Goal: Information Seeking & Learning: Learn about a topic

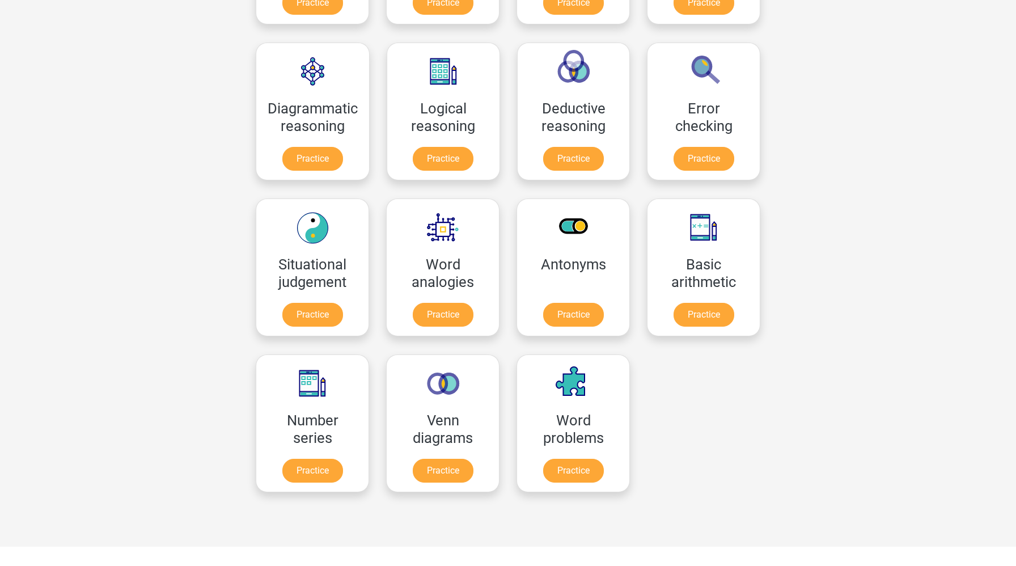
scroll to position [389, 0]
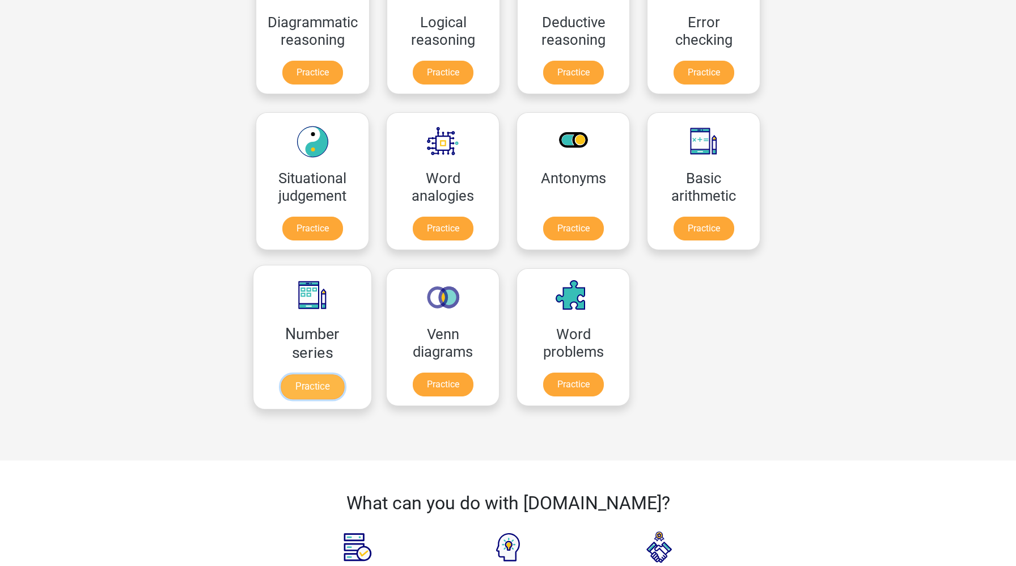
click at [328, 379] on link "Practice" at bounding box center [313, 386] width 64 height 25
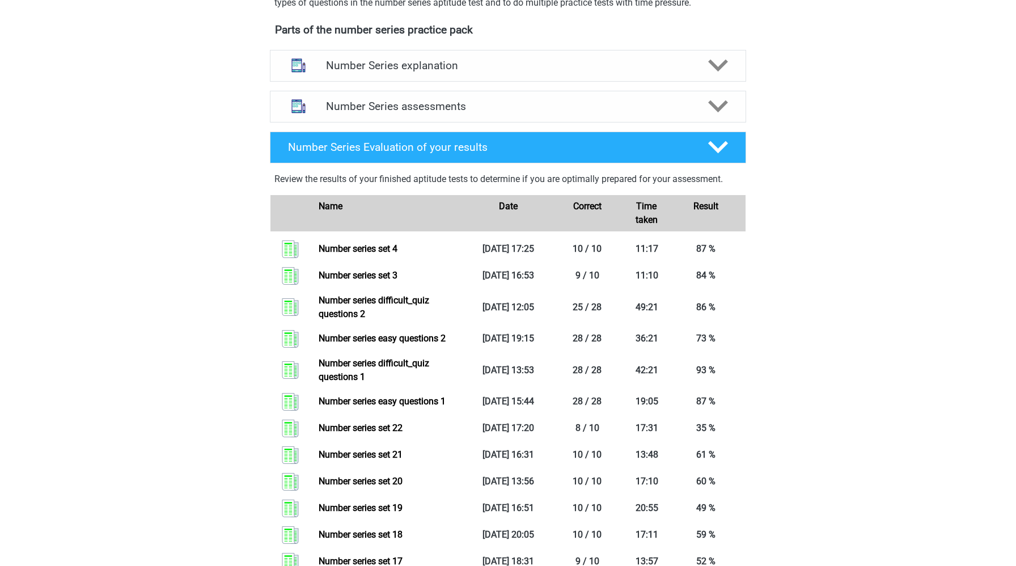
scroll to position [378, 0]
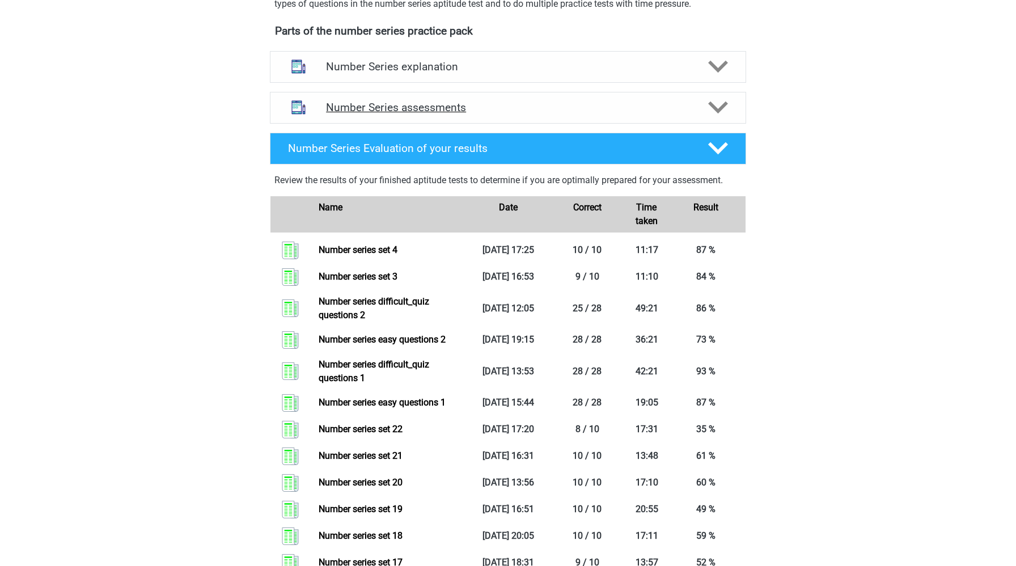
click at [394, 113] on h4 "Number Series assessments" at bounding box center [508, 107] width 364 height 13
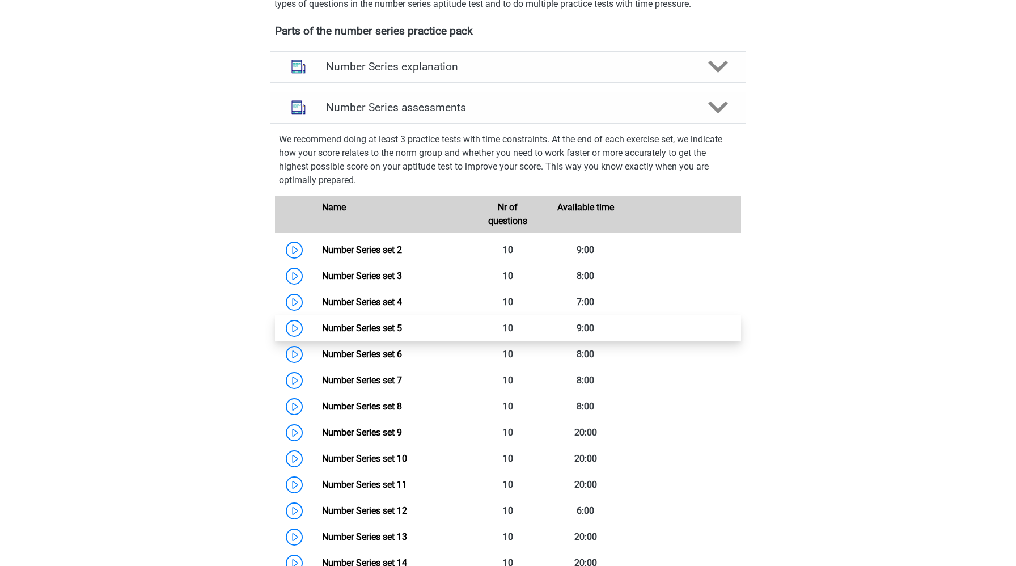
click at [322, 331] on link "Number Series set 5" at bounding box center [362, 328] width 80 height 11
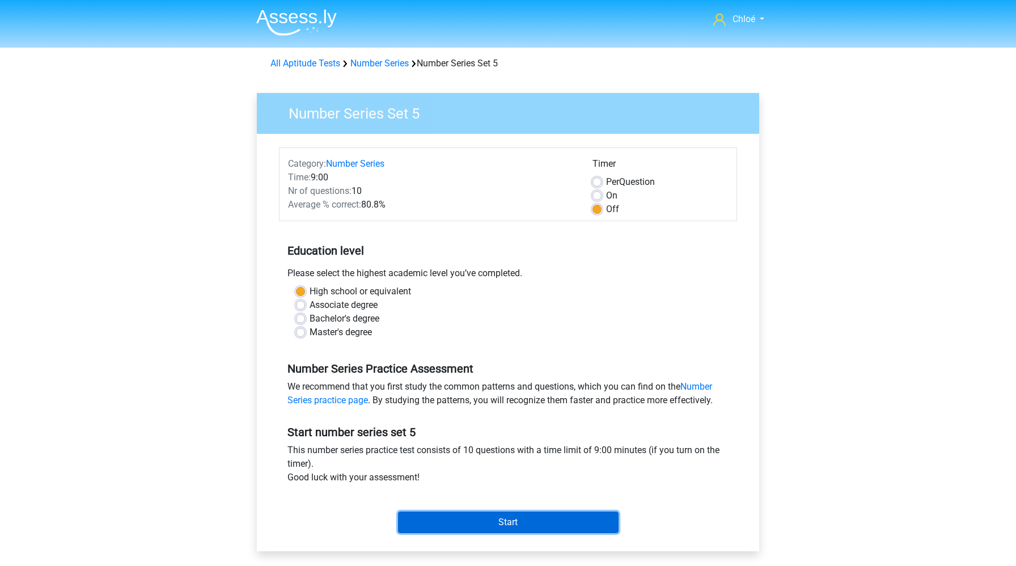
click at [452, 528] on input "Start" at bounding box center [508, 522] width 221 height 22
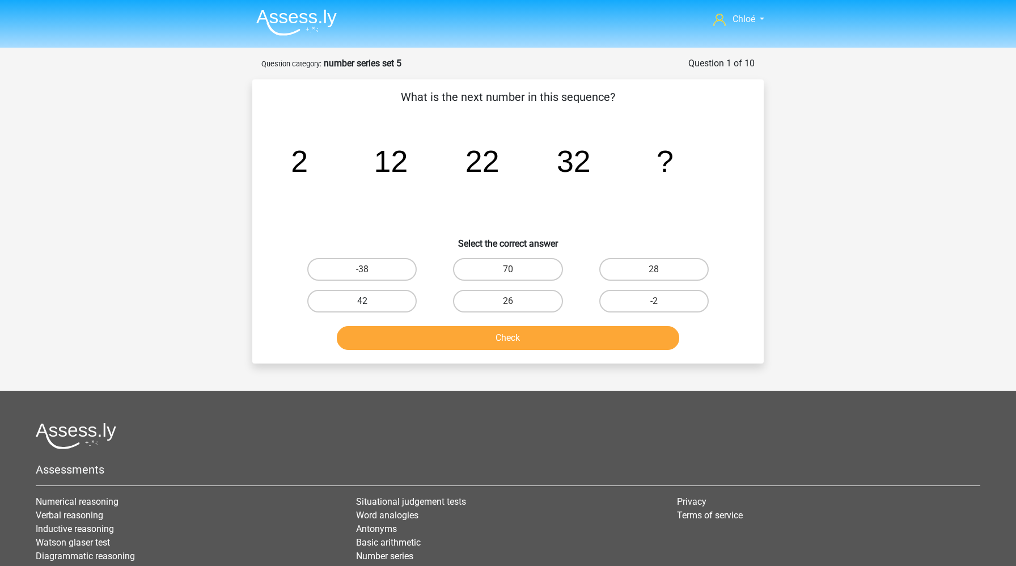
click at [383, 305] on label "42" at bounding box center [361, 301] width 109 height 23
click at [370, 305] on input "42" at bounding box center [365, 304] width 7 height 7
radio input "true"
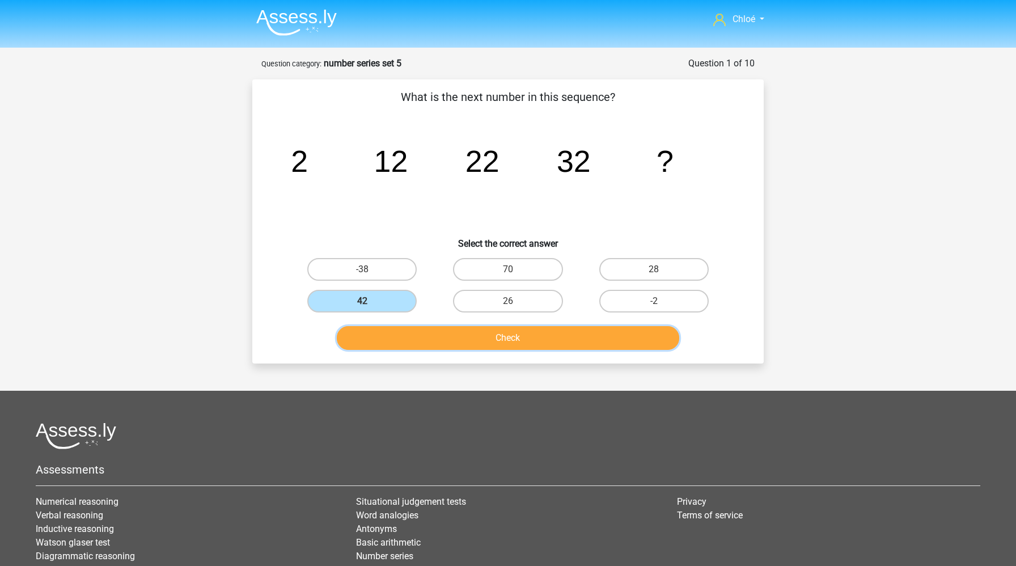
click at [407, 344] on button "Check" at bounding box center [508, 338] width 343 height 24
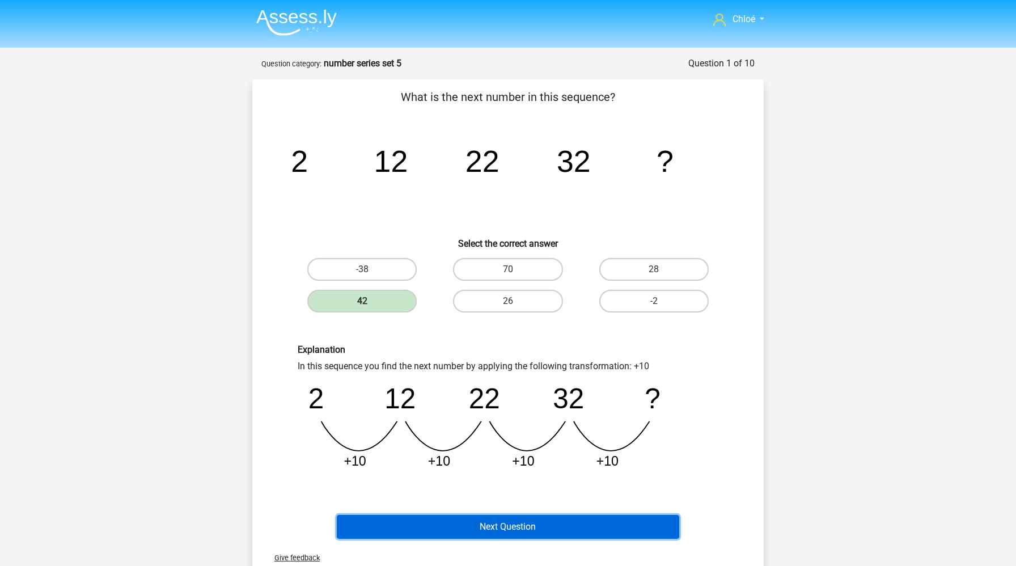
click at [415, 536] on button "Next Question" at bounding box center [508, 527] width 343 height 24
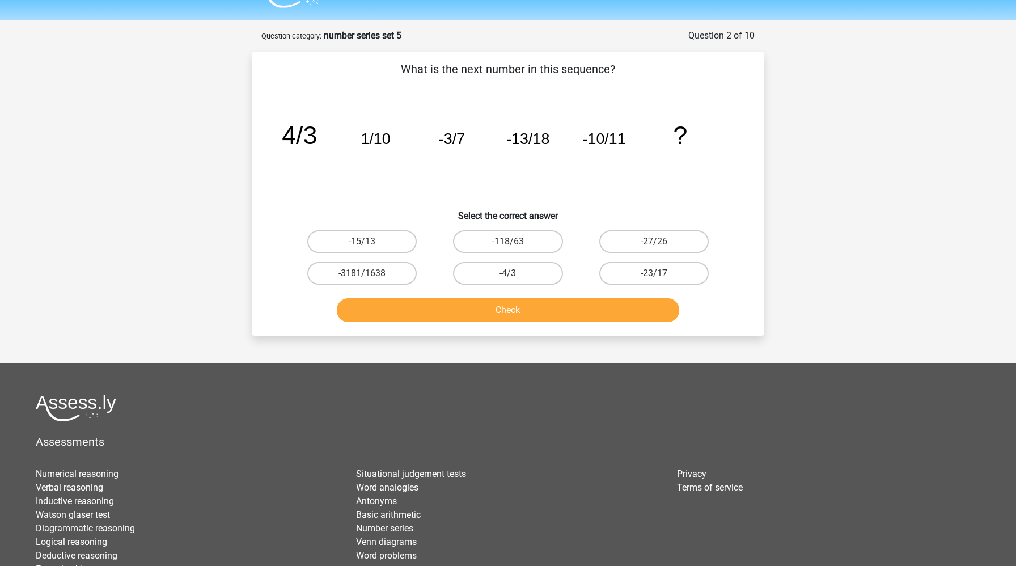
scroll to position [57, 0]
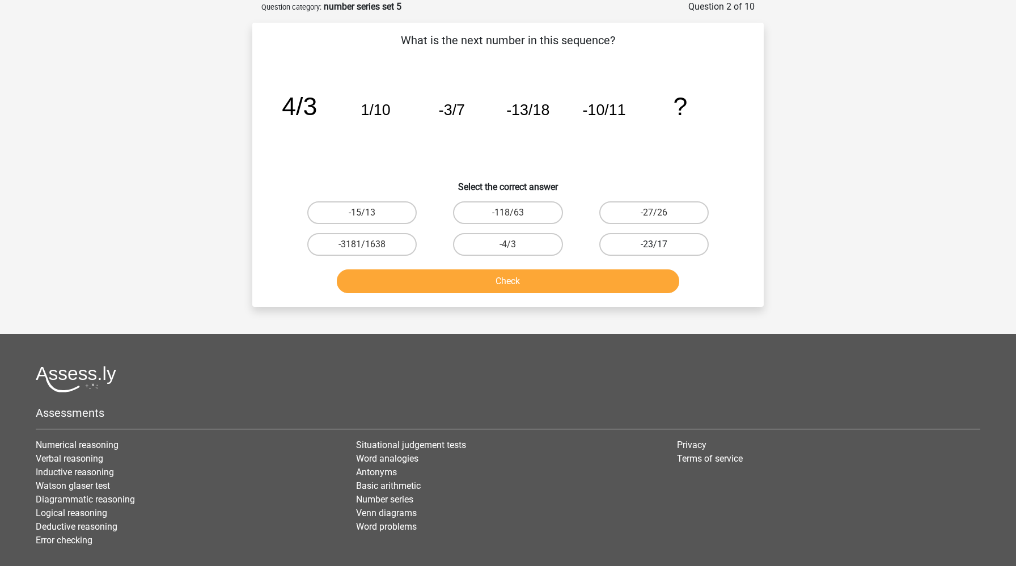
click at [652, 251] on label "-23/17" at bounding box center [653, 244] width 109 height 23
click at [654, 251] on input "-23/17" at bounding box center [657, 247] width 7 height 7
radio input "true"
click at [649, 213] on label "-27/26" at bounding box center [653, 212] width 109 height 23
click at [654, 213] on input "-27/26" at bounding box center [657, 216] width 7 height 7
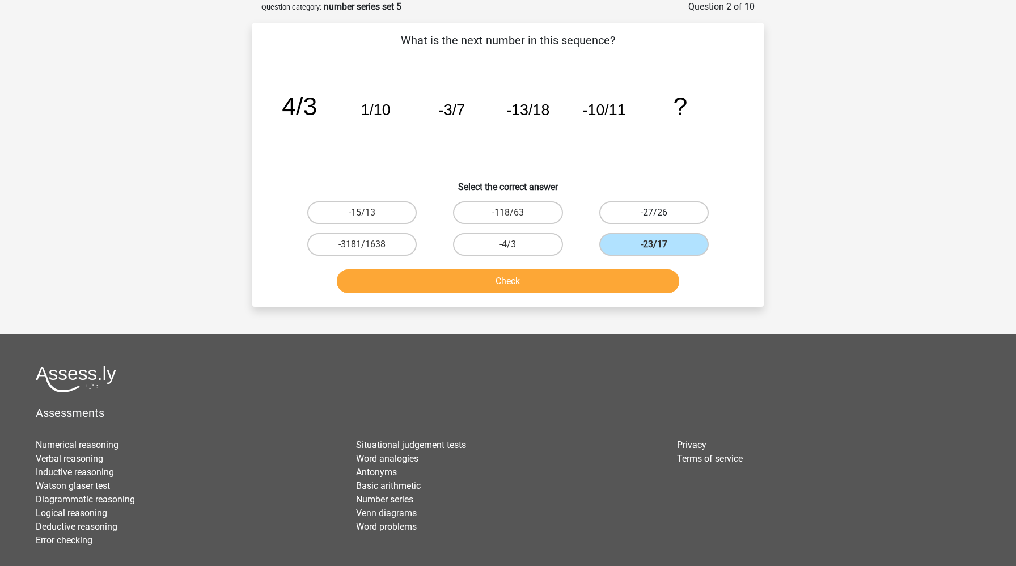
radio input "true"
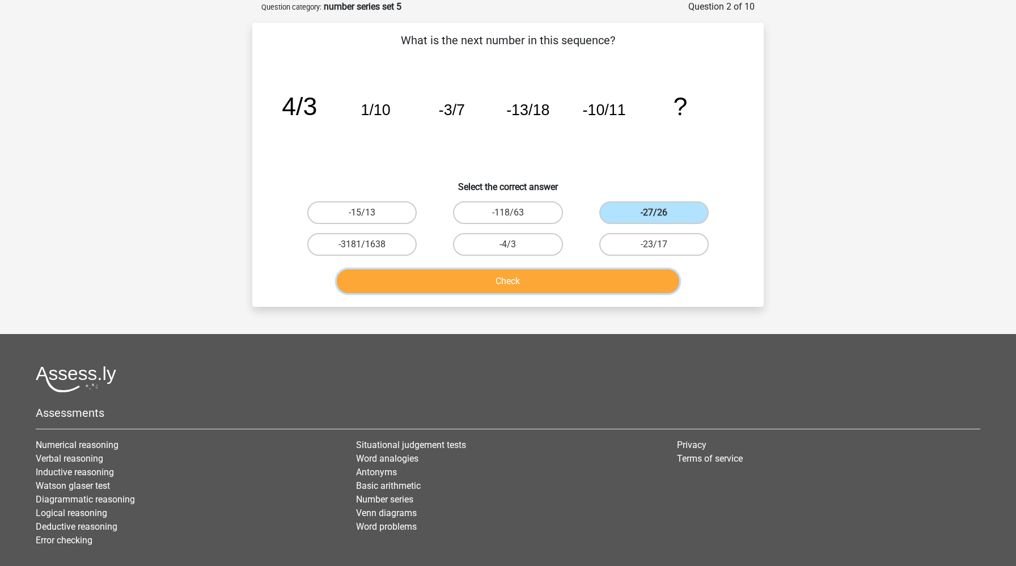
click at [608, 274] on button "Check" at bounding box center [508, 281] width 343 height 24
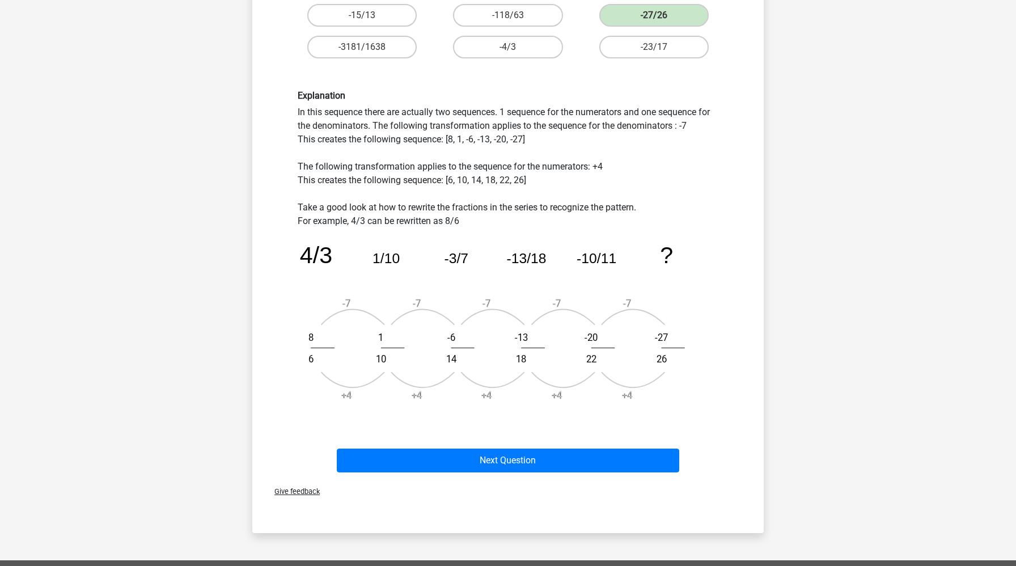
scroll to position [349, 0]
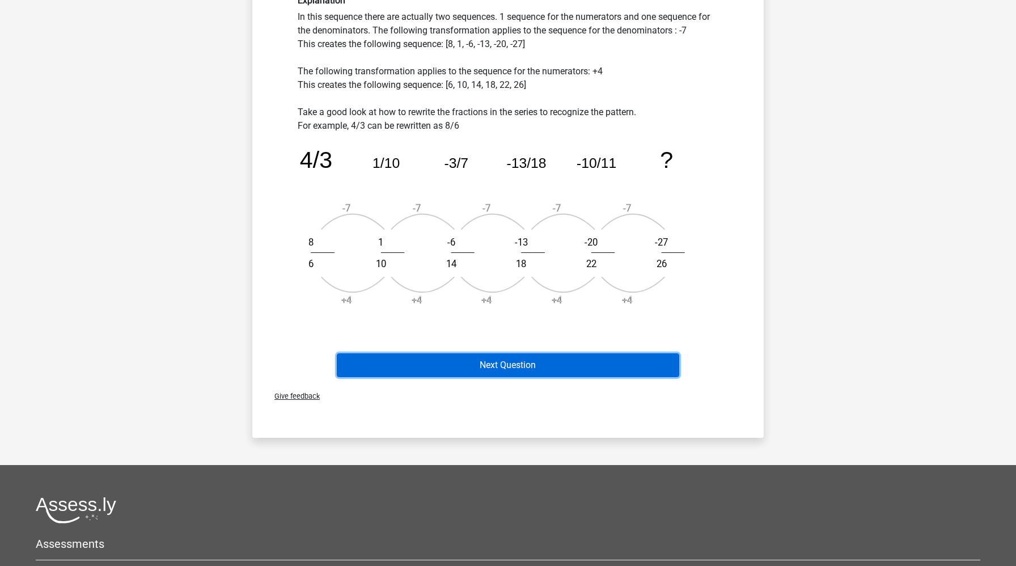
click at [581, 364] on button "Next Question" at bounding box center [508, 365] width 343 height 24
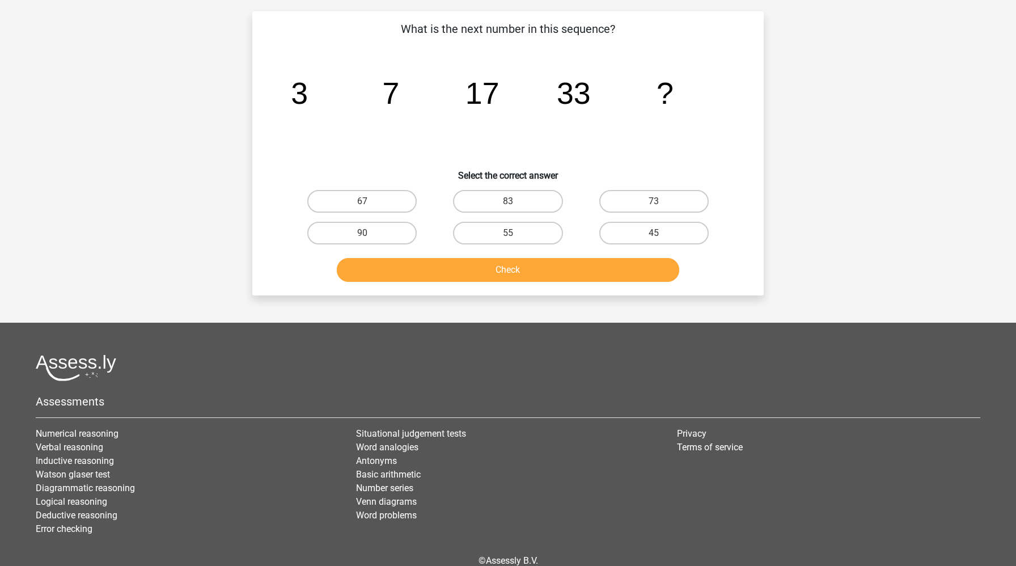
scroll to position [57, 0]
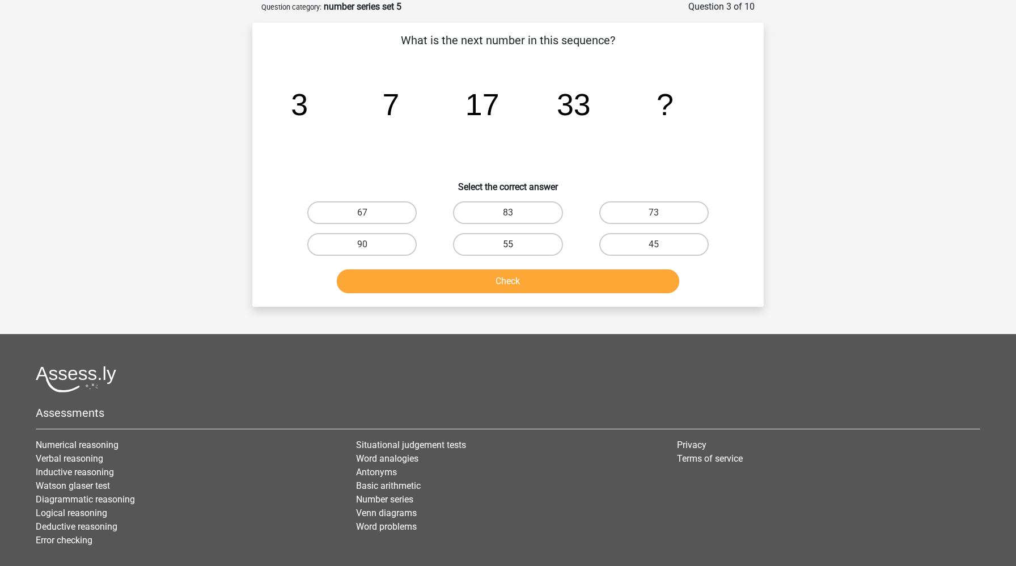
click at [479, 240] on label "55" at bounding box center [507, 244] width 109 height 23
click at [508, 244] on input "55" at bounding box center [511, 247] width 7 height 7
radio input "true"
click at [476, 285] on button "Check" at bounding box center [508, 281] width 343 height 24
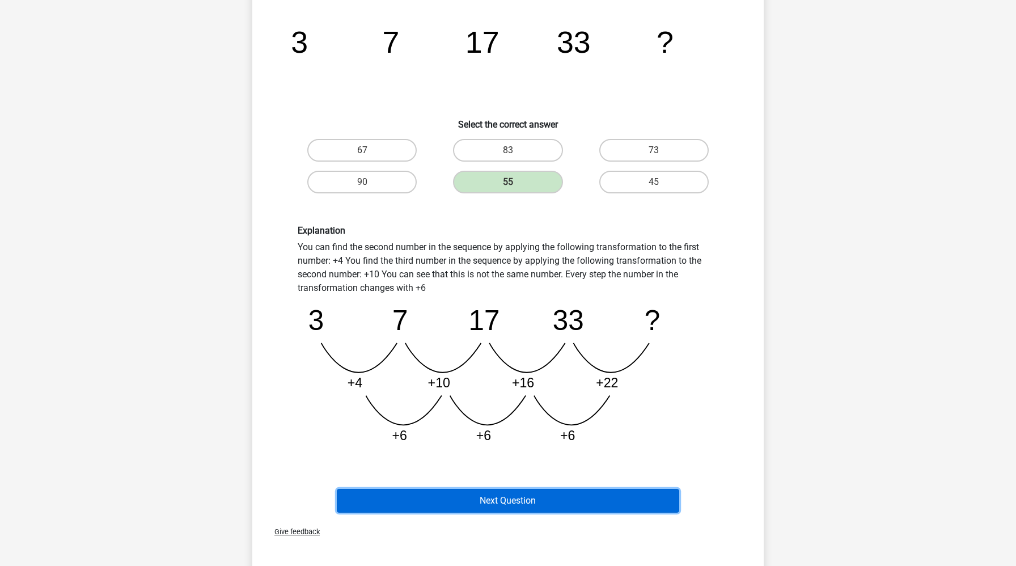
click at [446, 496] on button "Next Question" at bounding box center [508, 501] width 343 height 24
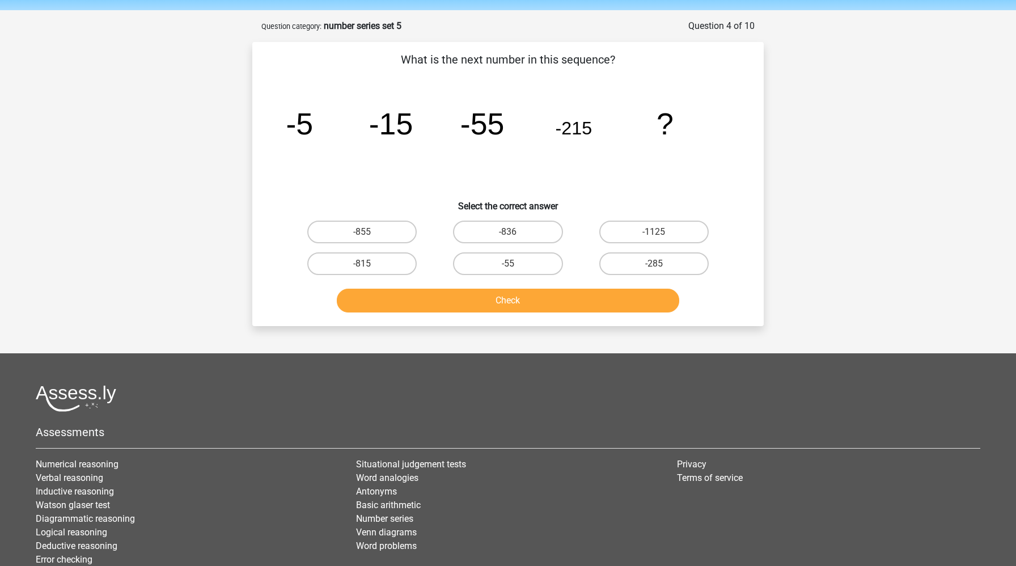
scroll to position [39, 0]
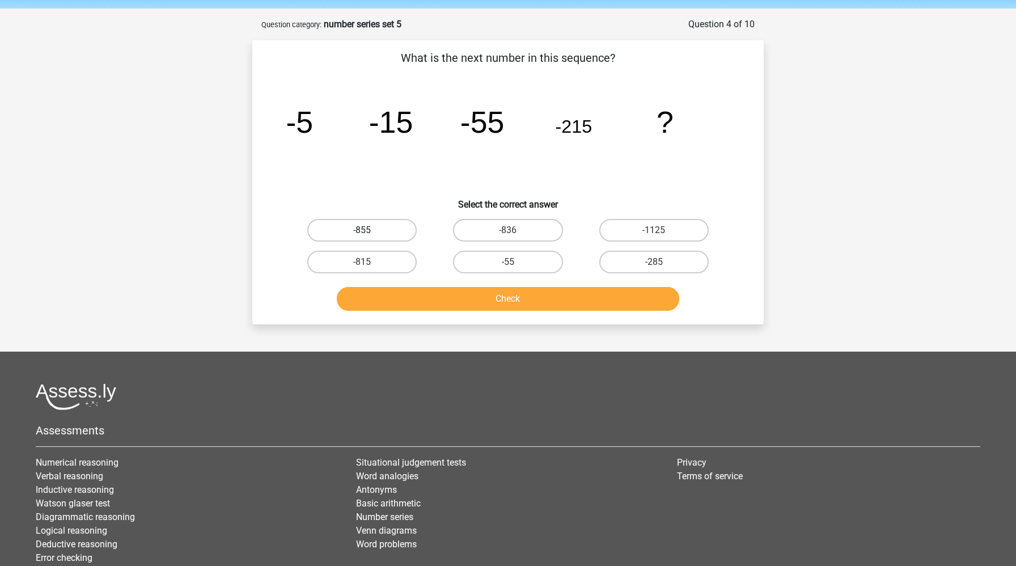
click at [339, 228] on label "-855" at bounding box center [361, 230] width 109 height 23
click at [362, 230] on input "-855" at bounding box center [365, 233] width 7 height 7
radio input "true"
click at [369, 302] on button "Check" at bounding box center [508, 299] width 343 height 24
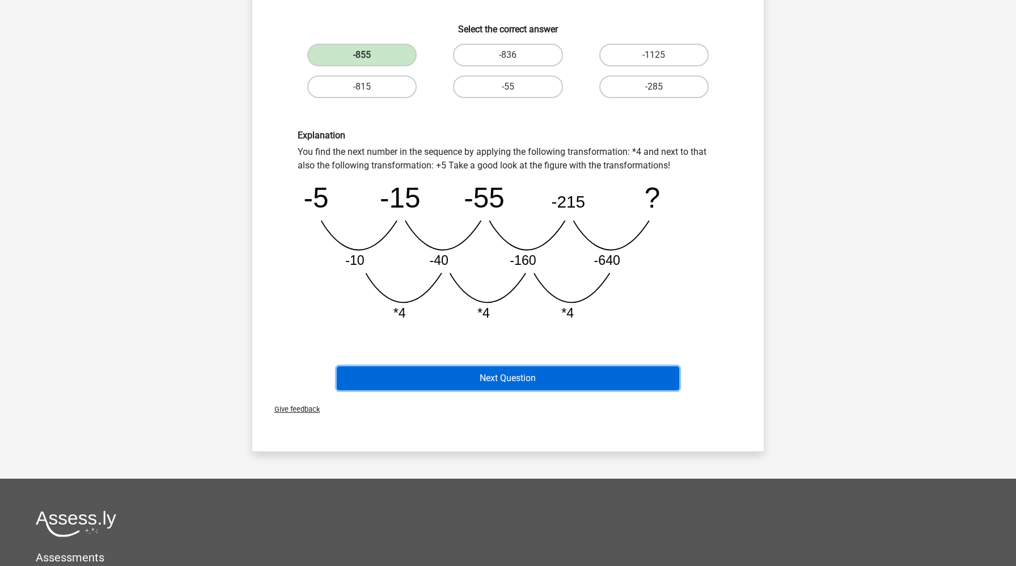
click at [437, 370] on button "Next Question" at bounding box center [508, 378] width 343 height 24
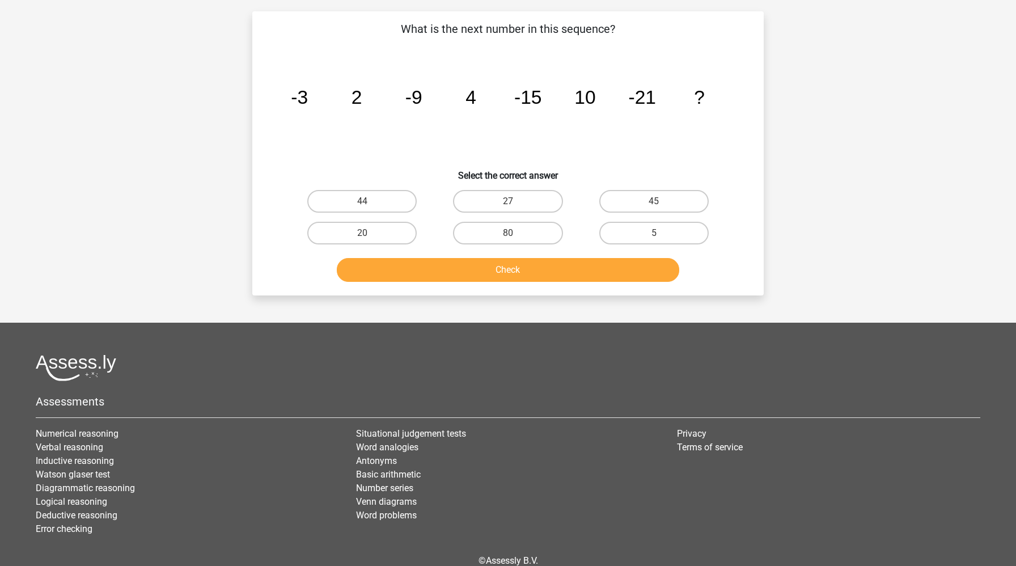
scroll to position [57, 0]
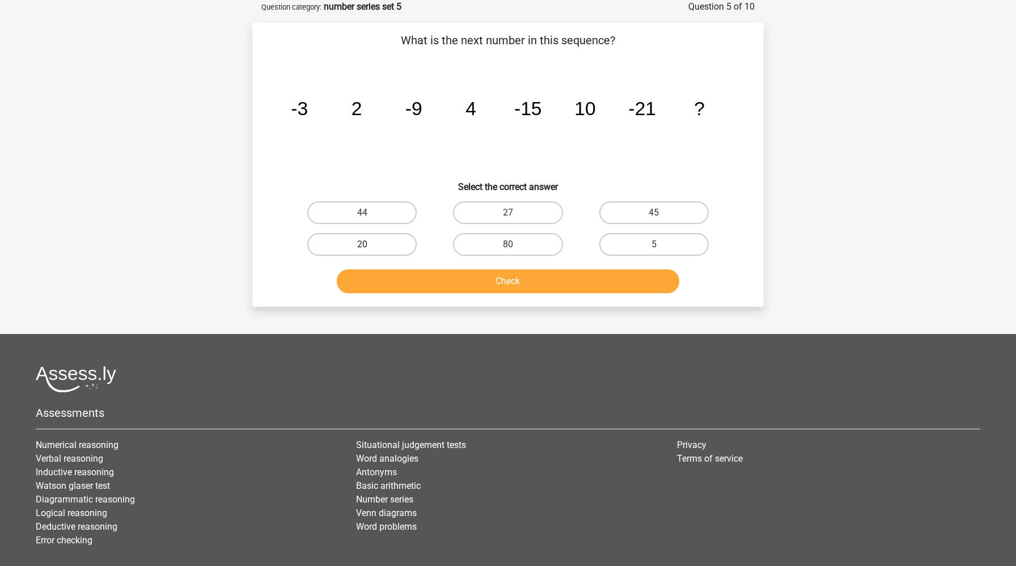
click at [382, 246] on label "20" at bounding box center [361, 244] width 109 height 23
click at [370, 246] on input "20" at bounding box center [365, 247] width 7 height 7
radio input "true"
click at [385, 276] on button "Check" at bounding box center [508, 281] width 343 height 24
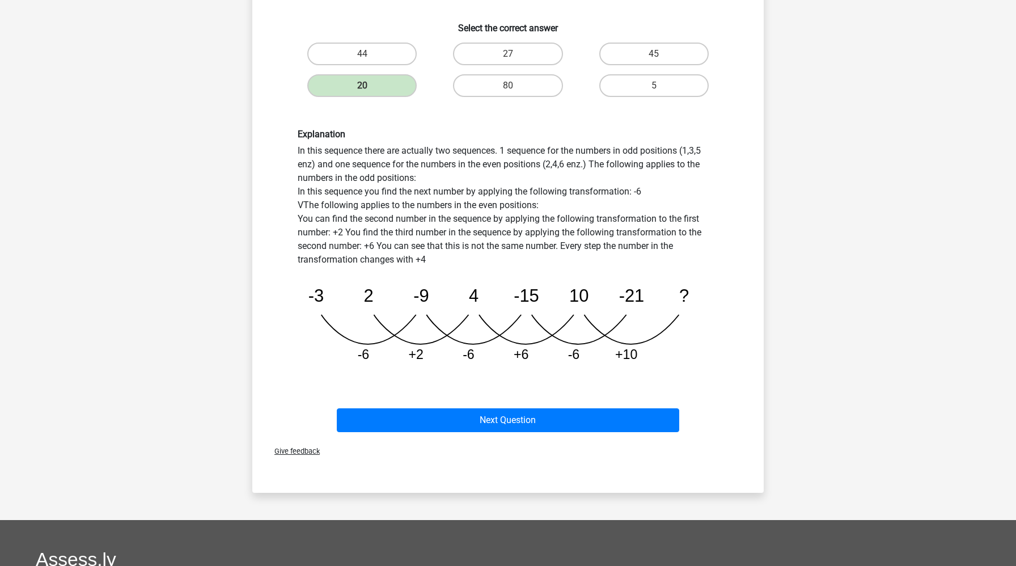
scroll to position [223, 0]
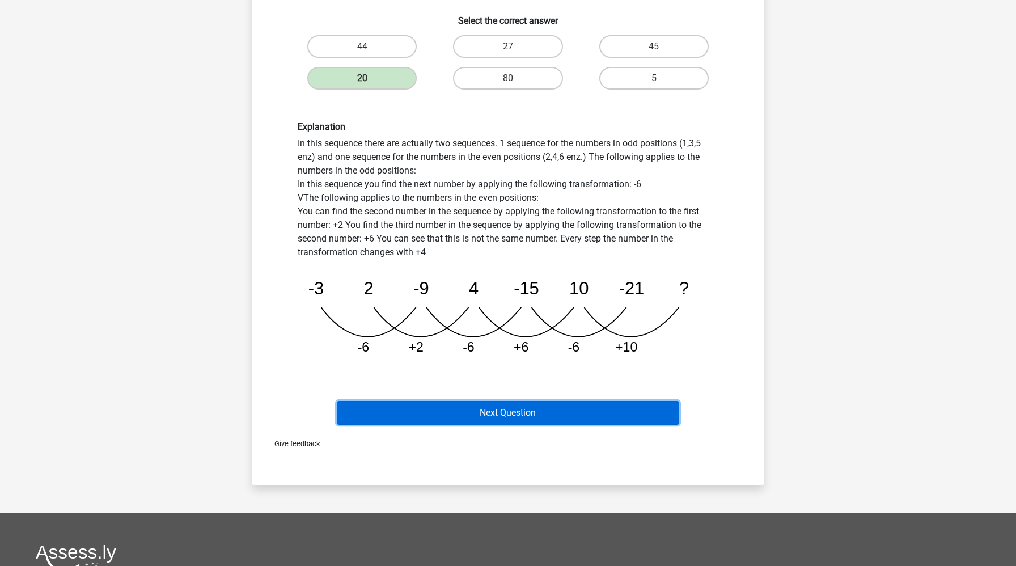
click at [391, 409] on button "Next Question" at bounding box center [508, 413] width 343 height 24
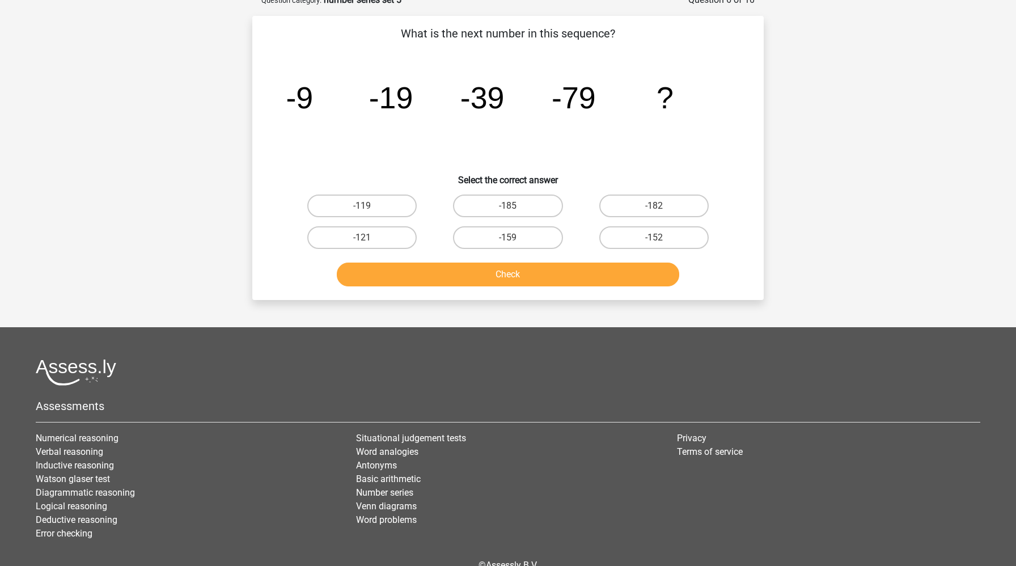
scroll to position [57, 0]
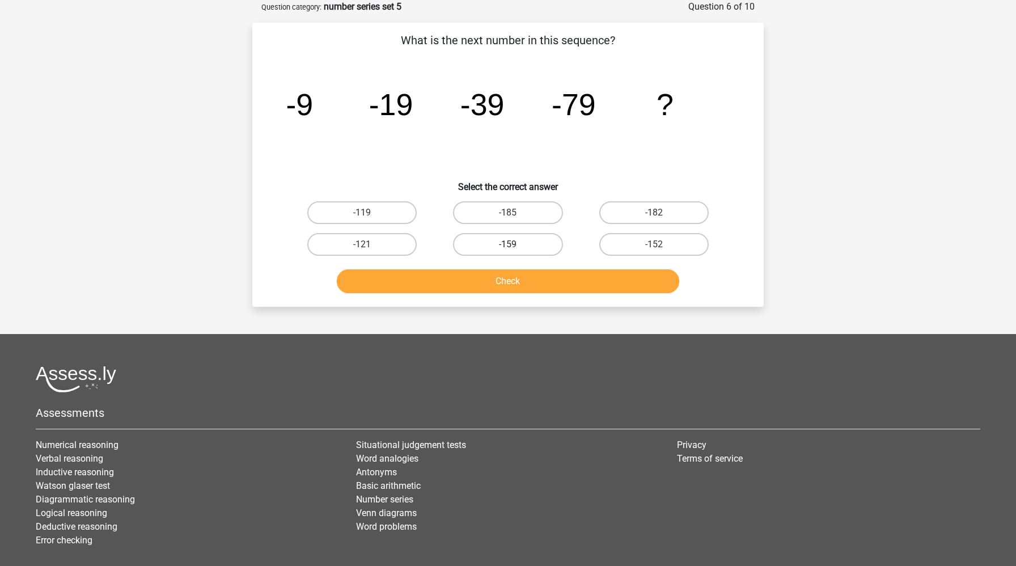
click at [493, 255] on label "-159" at bounding box center [507, 244] width 109 height 23
click at [508, 252] on input "-159" at bounding box center [511, 247] width 7 height 7
radio input "true"
click at [484, 287] on button "Check" at bounding box center [508, 281] width 343 height 24
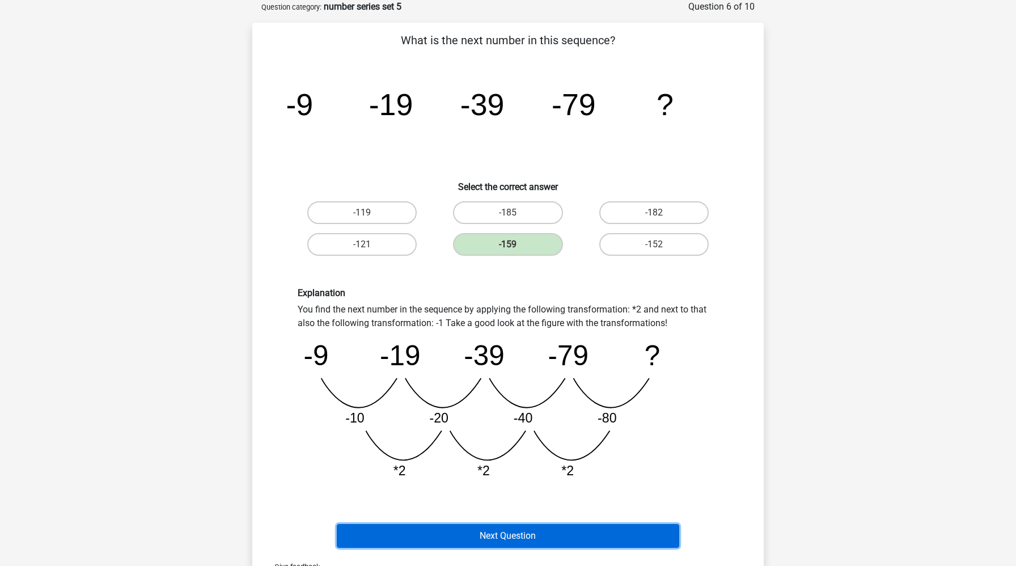
click at [449, 539] on button "Next Question" at bounding box center [508, 536] width 343 height 24
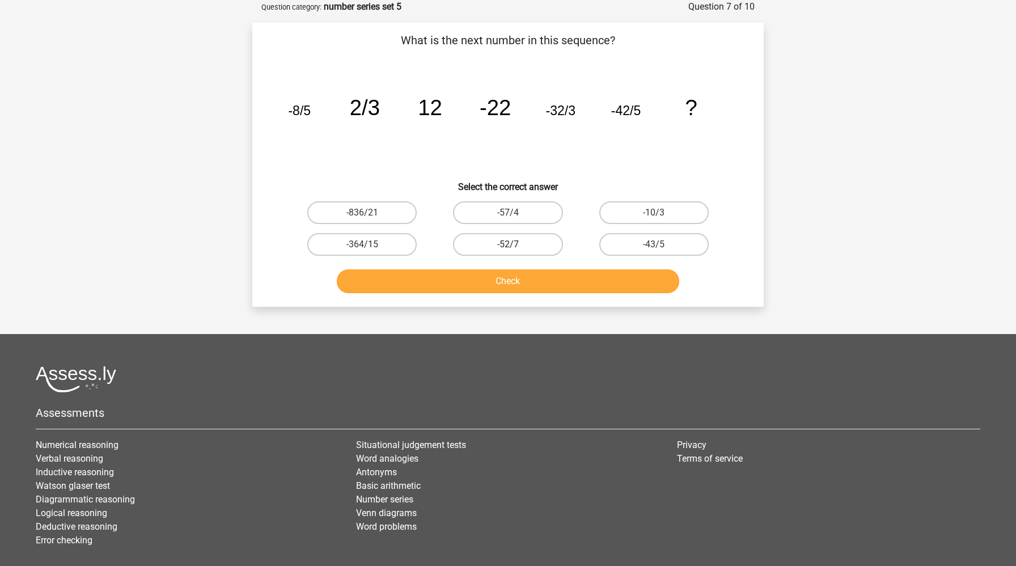
click at [498, 242] on label "-52/7" at bounding box center [507, 244] width 109 height 23
click at [508, 244] on input "-52/7" at bounding box center [511, 247] width 7 height 7
radio input "true"
click at [488, 276] on button "Check" at bounding box center [508, 281] width 343 height 24
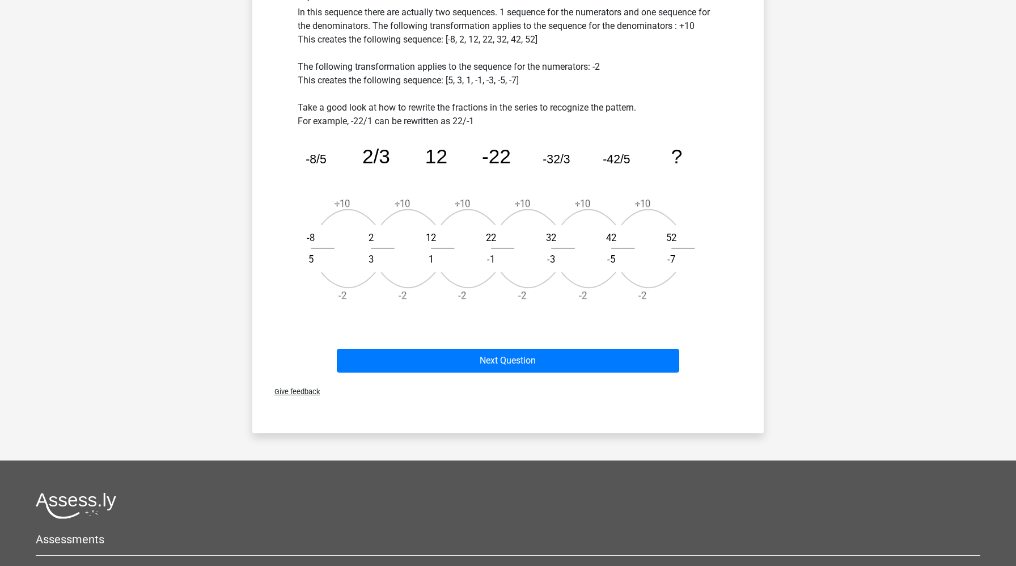
scroll to position [380, 0]
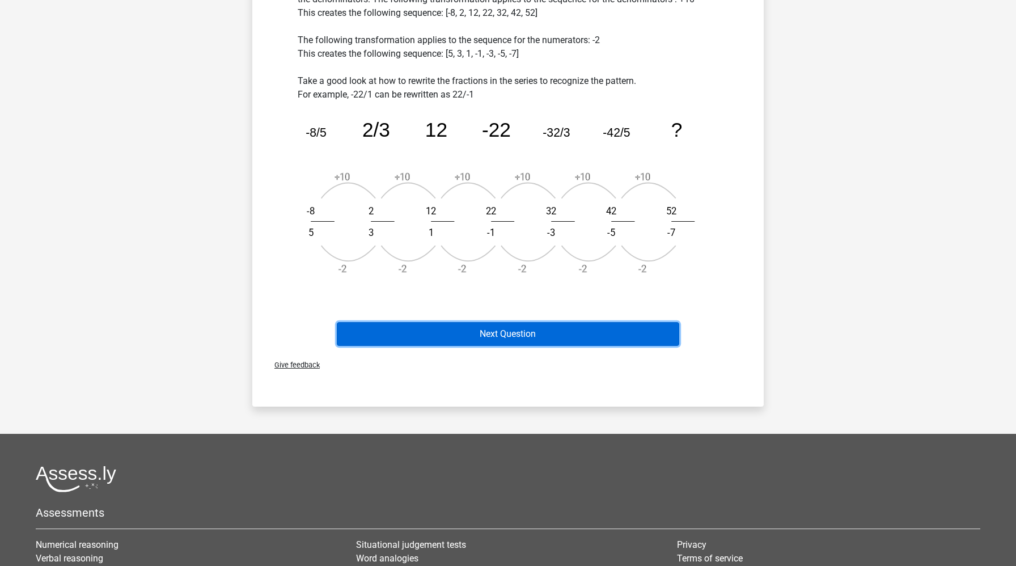
click at [466, 336] on button "Next Question" at bounding box center [508, 334] width 343 height 24
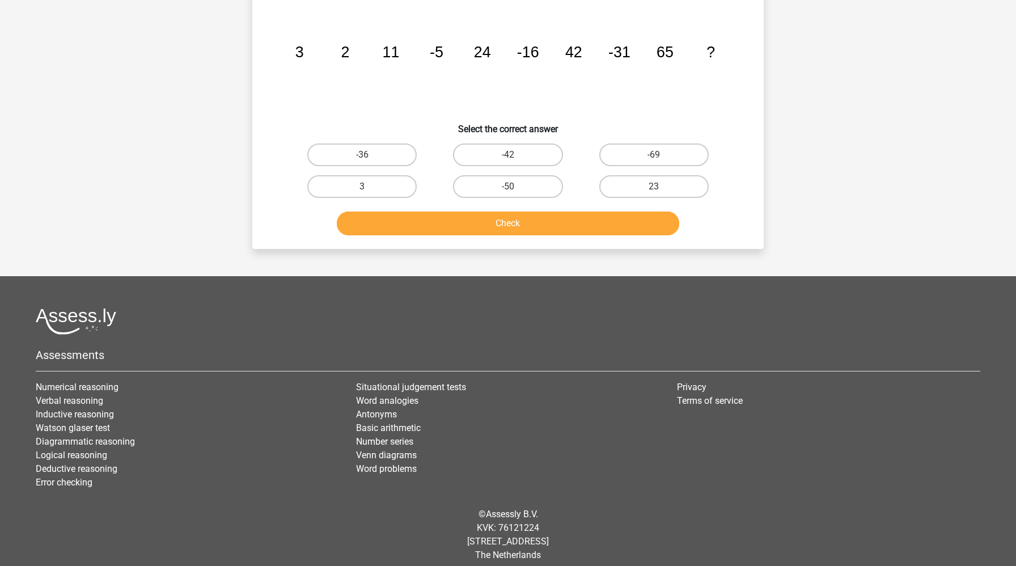
scroll to position [57, 0]
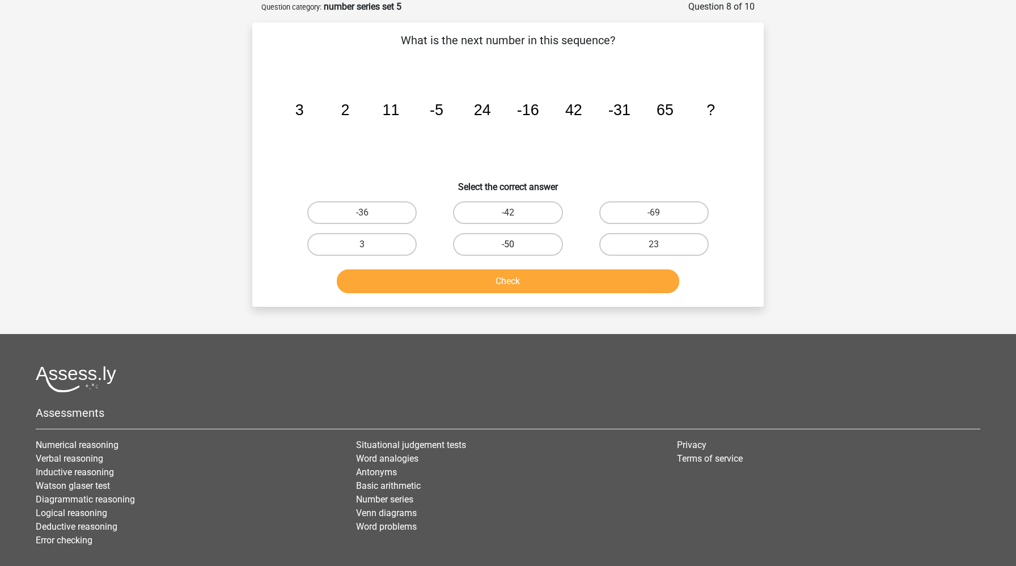
click at [503, 250] on label "-50" at bounding box center [507, 244] width 109 height 23
click at [508, 250] on input "-50" at bounding box center [511, 247] width 7 height 7
radio input "true"
click at [503, 281] on button "Check" at bounding box center [508, 281] width 343 height 24
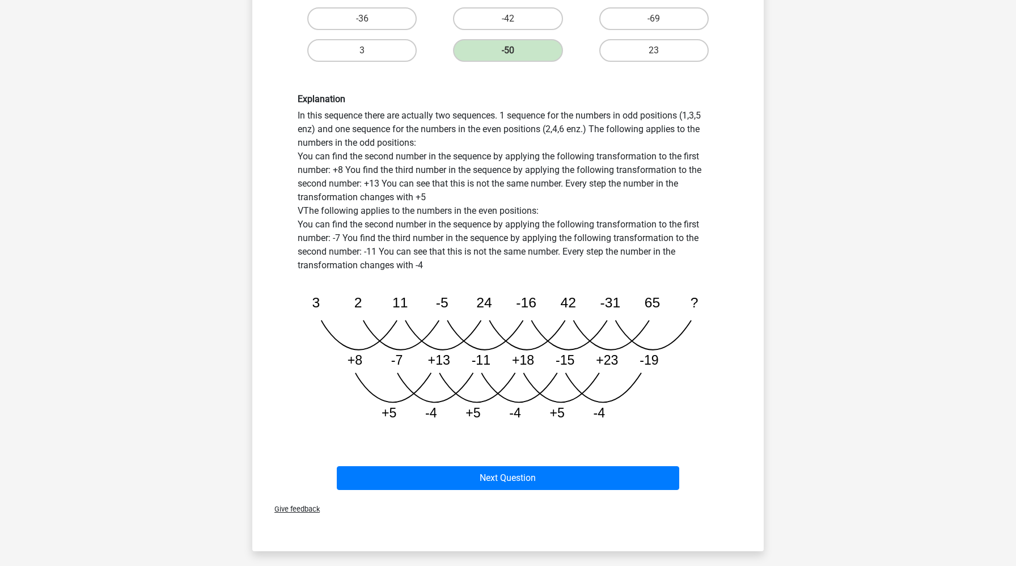
scroll to position [310, 0]
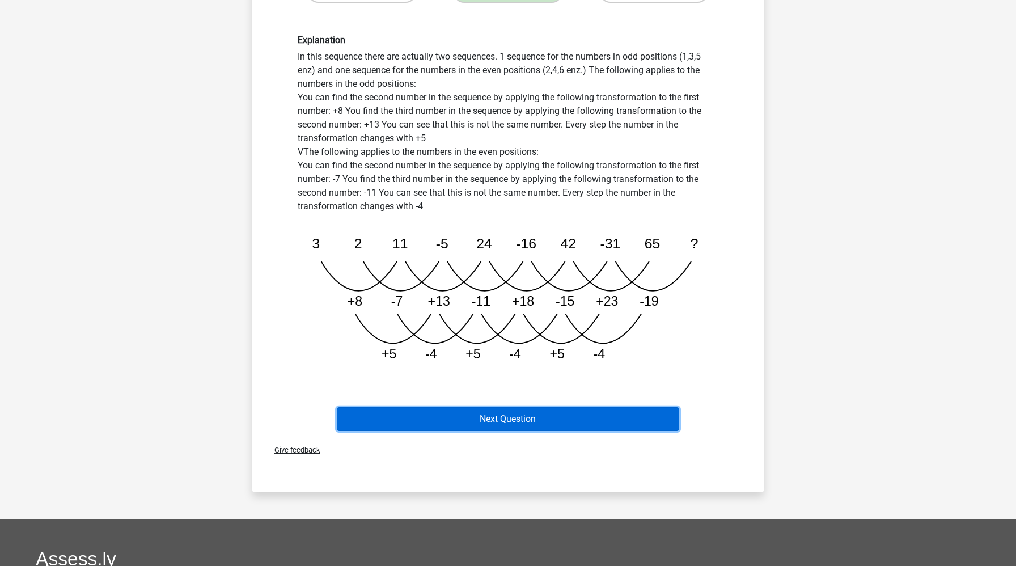
click at [470, 413] on button "Next Question" at bounding box center [508, 419] width 343 height 24
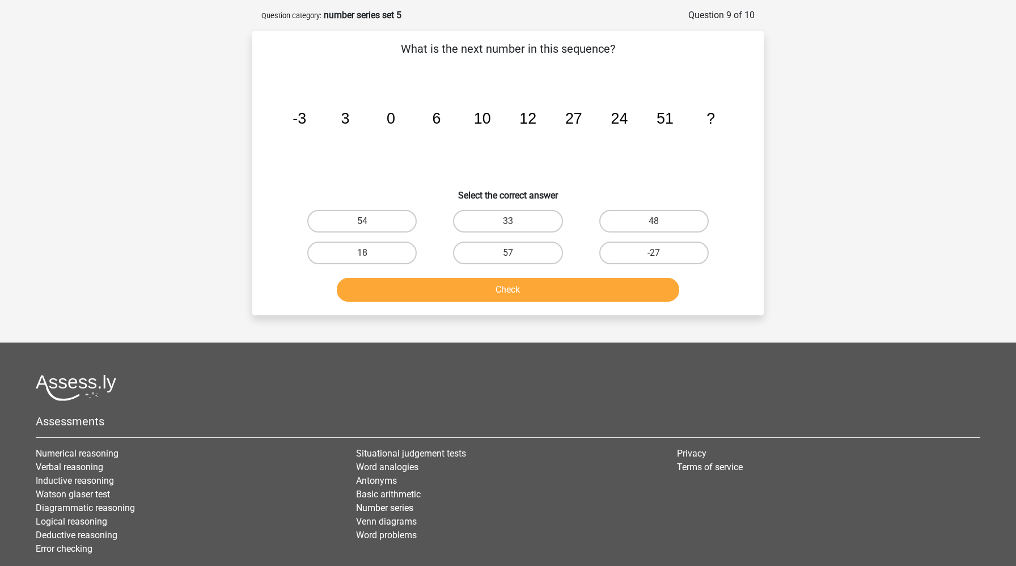
scroll to position [41, 0]
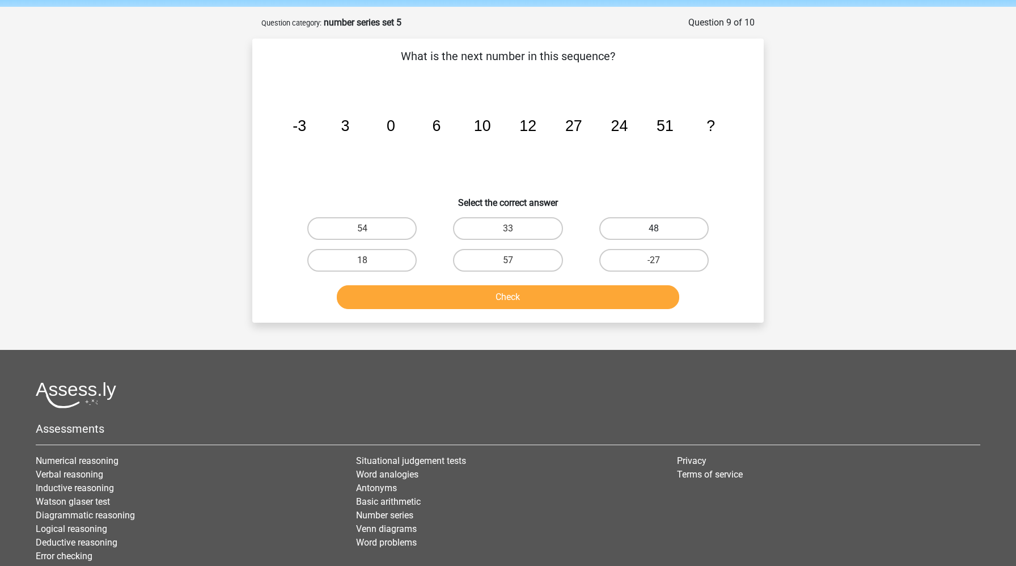
click at [654, 229] on input "48" at bounding box center [657, 232] width 7 height 7
radio input "true"
click at [541, 302] on button "Check" at bounding box center [508, 297] width 343 height 24
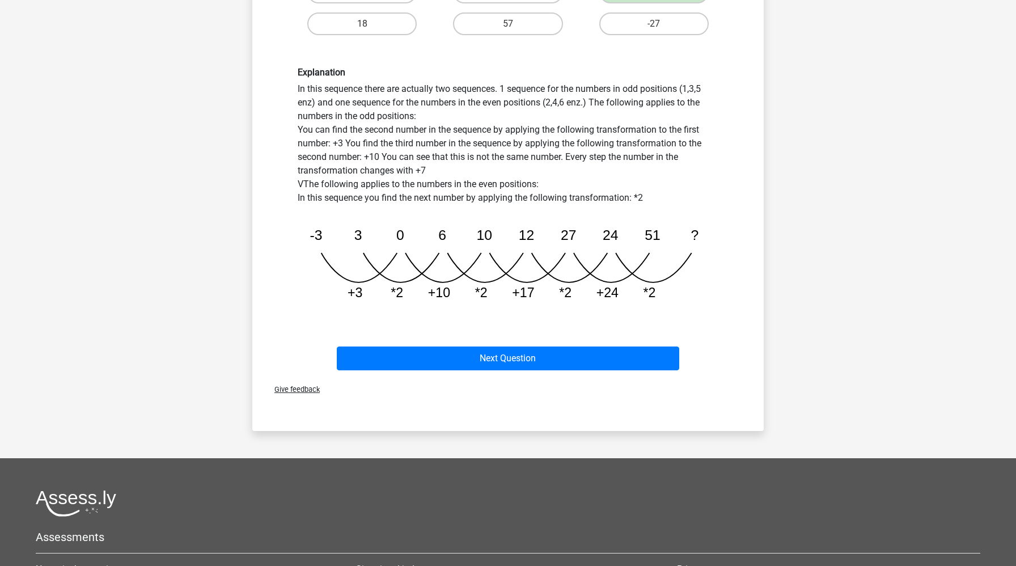
scroll to position [420, 0]
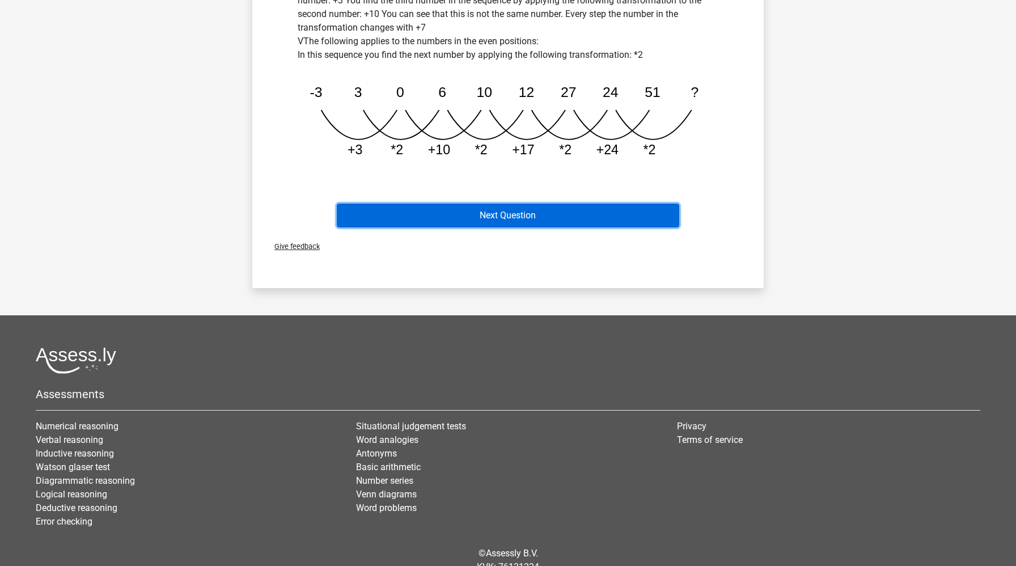
click at [502, 210] on button "Next Question" at bounding box center [508, 216] width 343 height 24
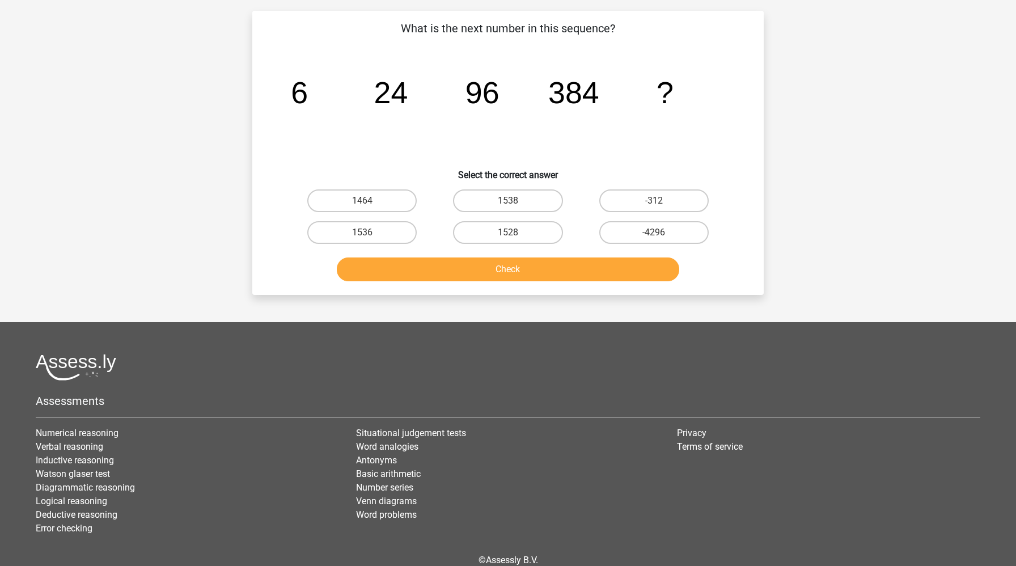
scroll to position [57, 0]
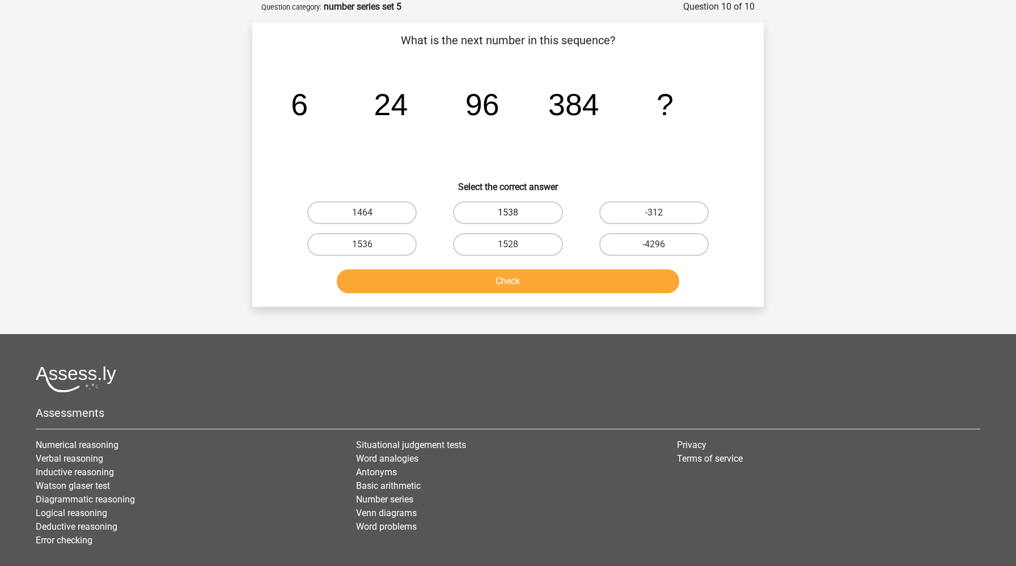
click at [522, 214] on label "1538" at bounding box center [507, 212] width 109 height 23
click at [515, 214] on input "1538" at bounding box center [511, 216] width 7 height 7
radio input "true"
click at [498, 288] on button "Check" at bounding box center [508, 281] width 343 height 24
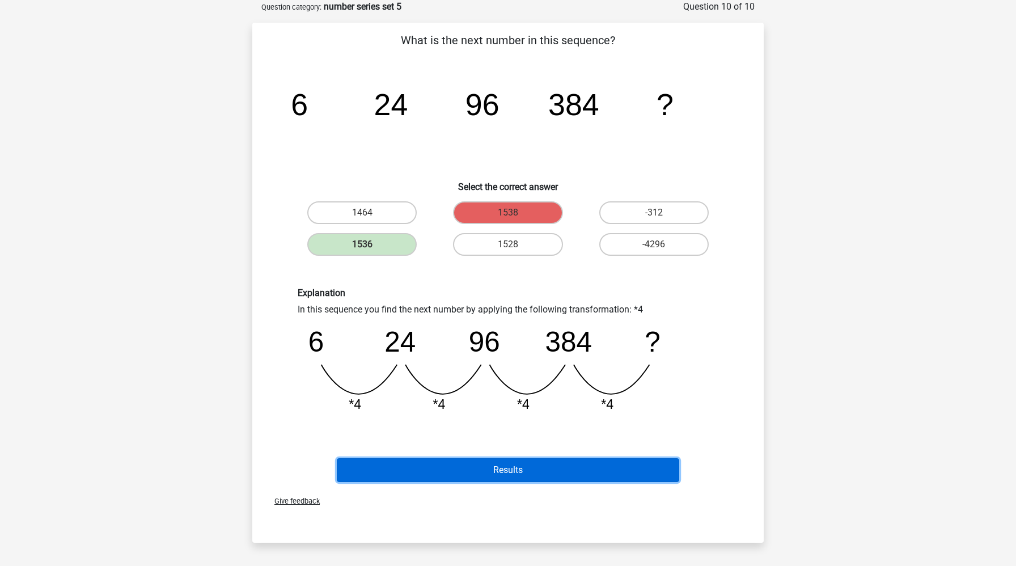
click at [472, 474] on button "Results" at bounding box center [508, 470] width 343 height 24
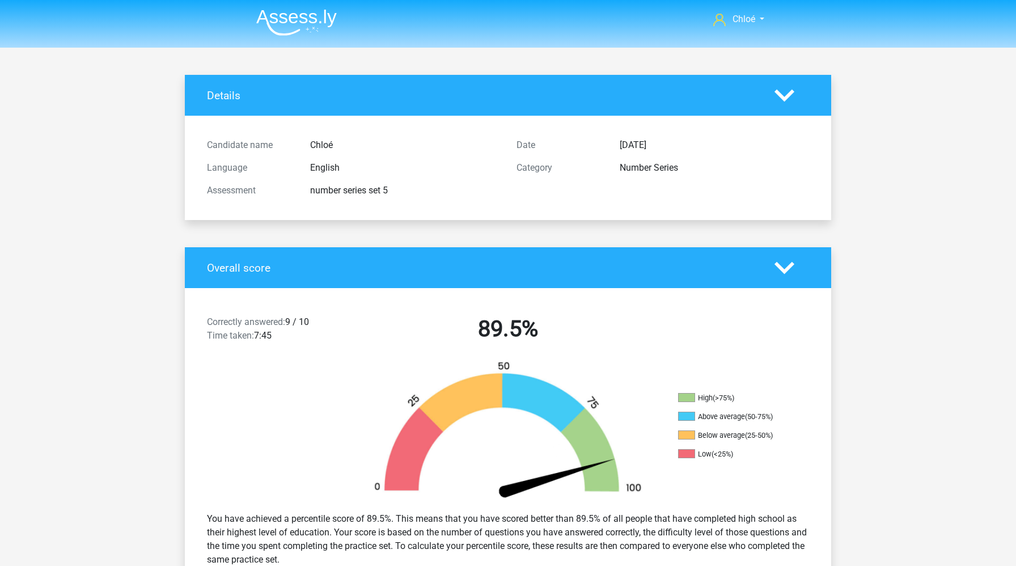
click at [471, 469] on img at bounding box center [508, 432] width 306 height 142
